Goal: Navigation & Orientation: Find specific page/section

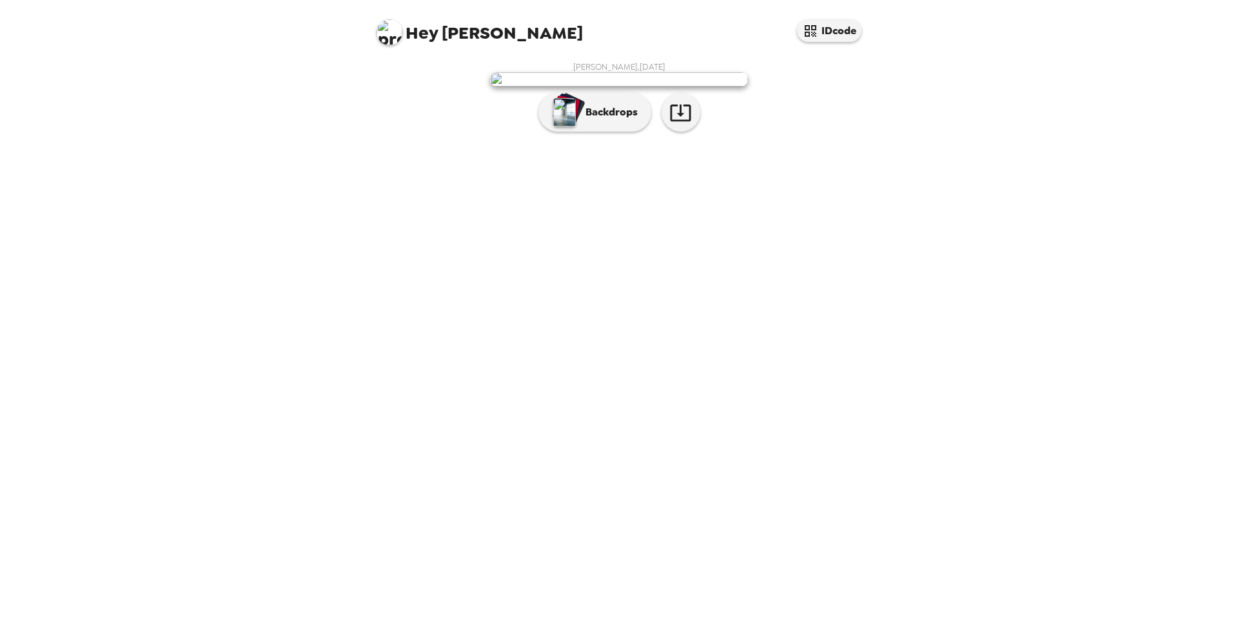
click at [594, 120] on p "Backdrops" at bounding box center [608, 111] width 59 height 15
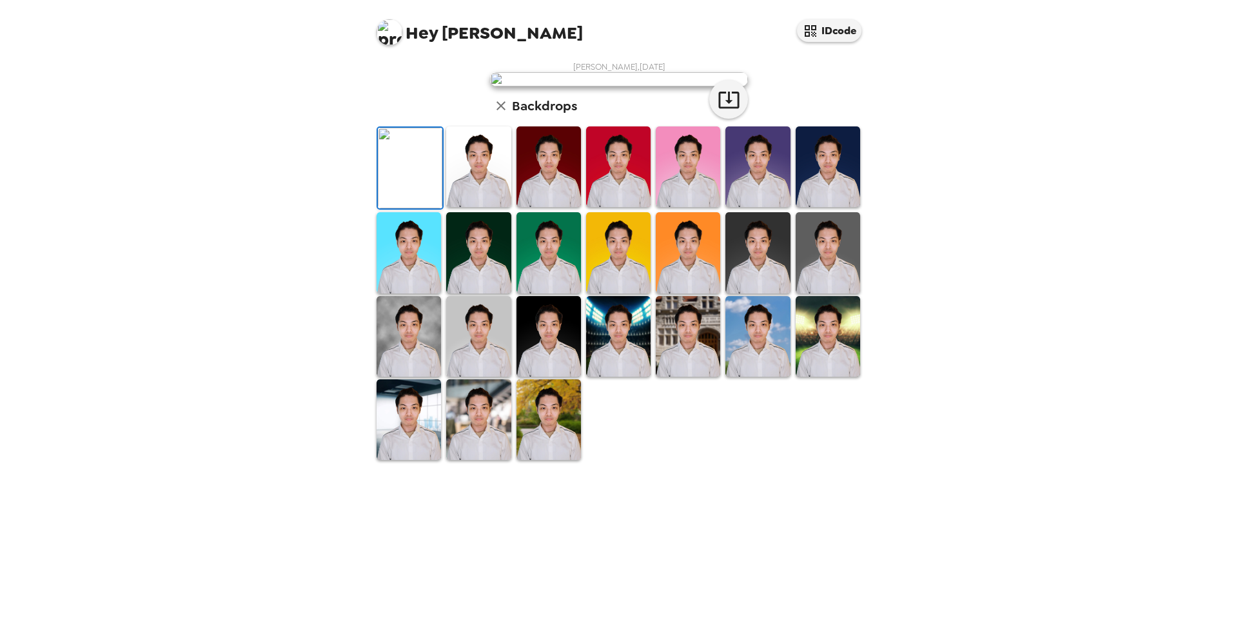
click at [1012, 367] on div "Hey [PERSON_NAME] IDcode [PERSON_NAME] , [DATE] Backdrops" at bounding box center [619, 309] width 1238 height 618
